Goal: Transaction & Acquisition: Purchase product/service

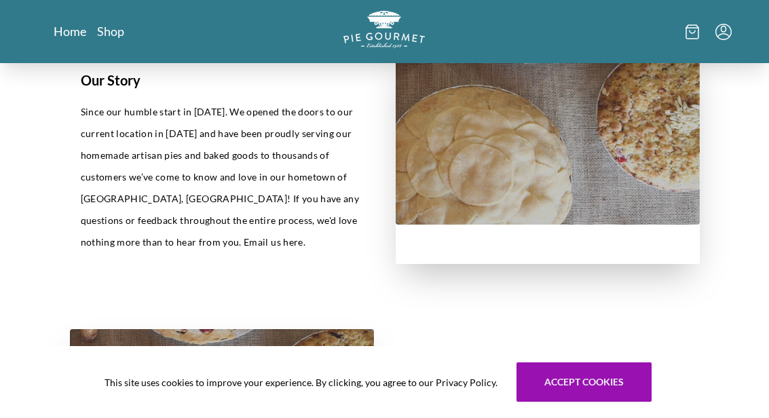
scroll to position [318, 0]
click at [119, 34] on link "Shop" at bounding box center [110, 31] width 27 height 16
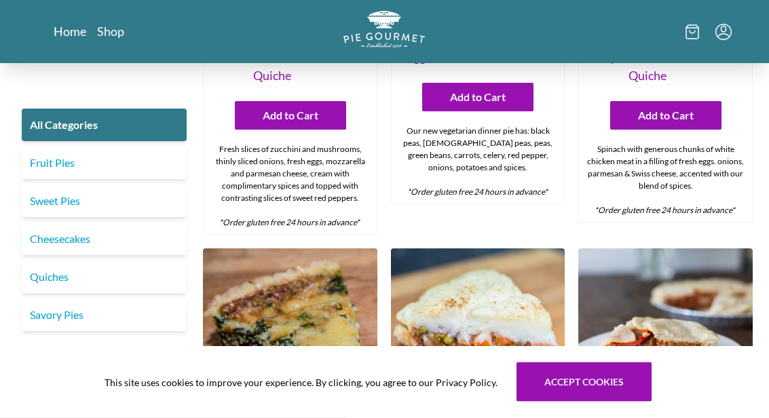
scroll to position [914, 0]
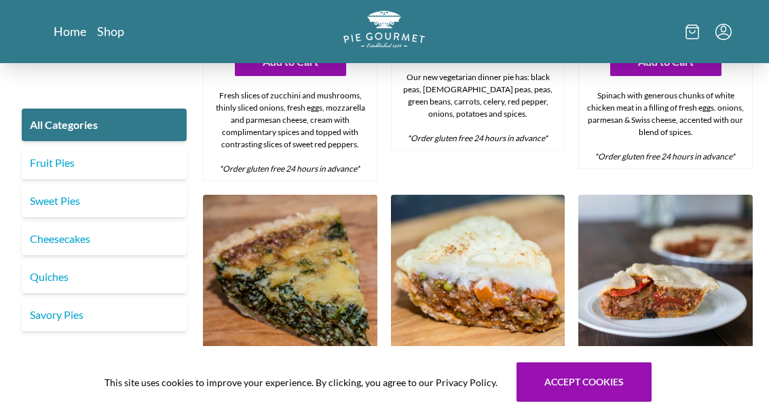
click at [84, 161] on link "Fruit Pies" at bounding box center [104, 163] width 165 height 33
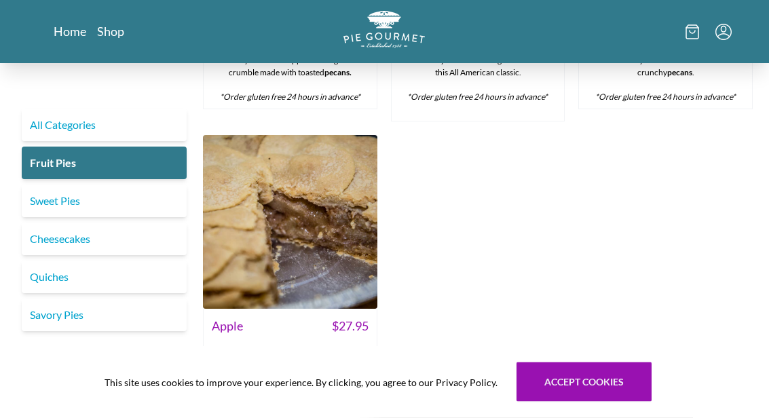
scroll to position [1013, 0]
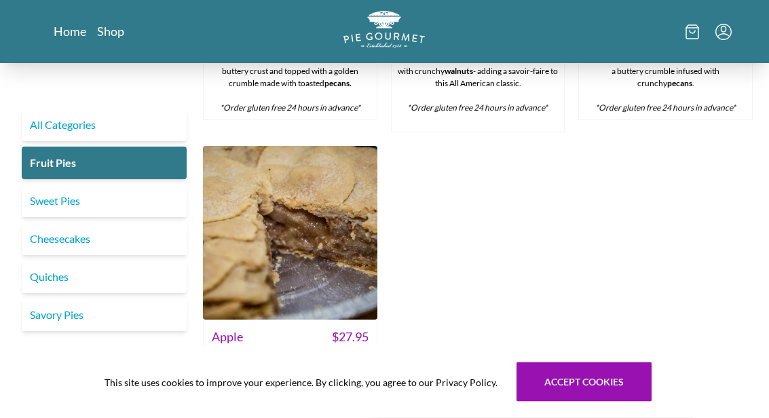
click at [315, 201] on img at bounding box center [290, 234] width 174 height 174
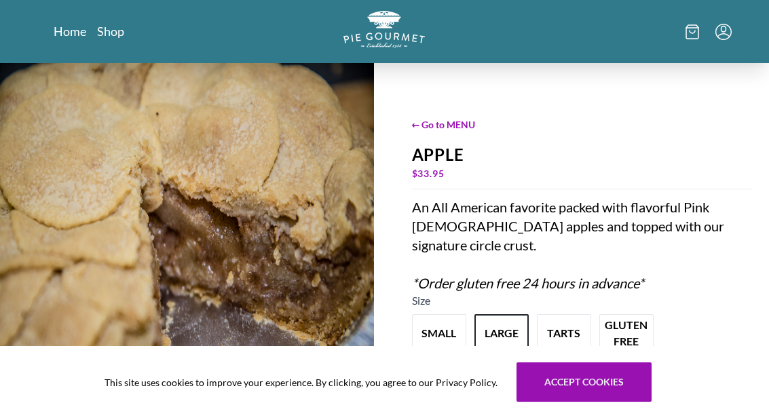
click at [73, 31] on link "Home" at bounding box center [70, 31] width 33 height 16
